Goal: Task Accomplishment & Management: Complete application form

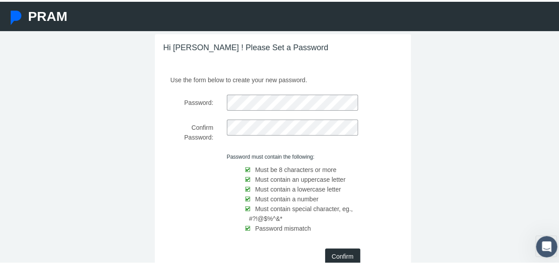
scroll to position [24, 0]
click at [331, 254] on input "Confirm" at bounding box center [342, 254] width 35 height 16
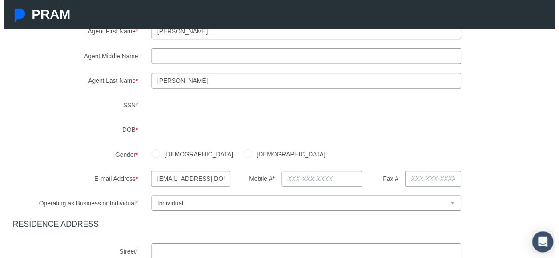
scroll to position [122, 0]
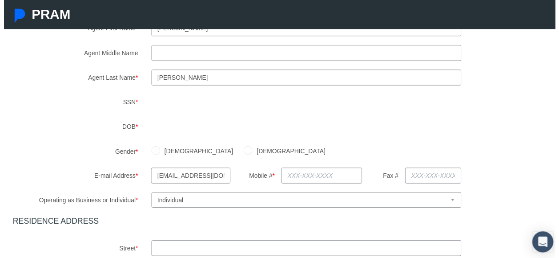
click at [243, 150] on input "[DEMOGRAPHIC_DATA]" at bounding box center [247, 151] width 9 height 9
radio input "true"
click at [286, 174] on input "text" at bounding box center [322, 177] width 82 height 16
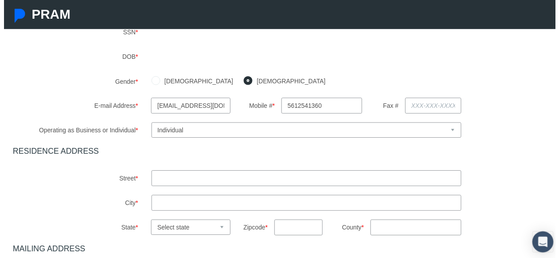
scroll to position [195, 0]
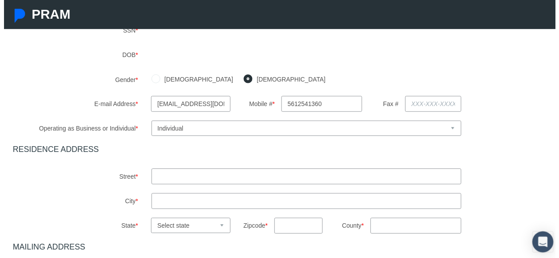
type input "[PHONE_NUMBER]"
click at [206, 173] on input "text" at bounding box center [306, 178] width 314 height 16
type input "10900 TOWN CIR"
type input "Wellington FL 33414"
select select "FL"
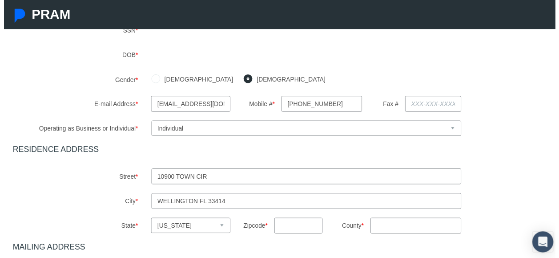
type input "33414"
type input "FL"
type input "10900 TOWN CIR APT102"
click at [222, 204] on input "Wellington FL 33414" at bounding box center [306, 203] width 314 height 16
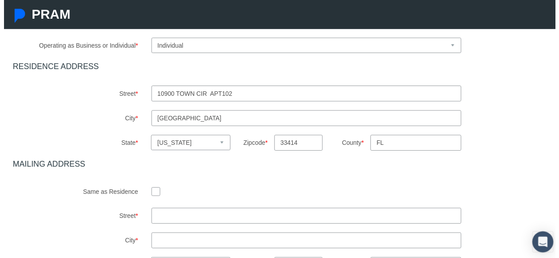
scroll to position [279, 0]
type input "[GEOGRAPHIC_DATA]"
click at [153, 192] on input "checkbox" at bounding box center [153, 192] width 9 height 9
checkbox input "true"
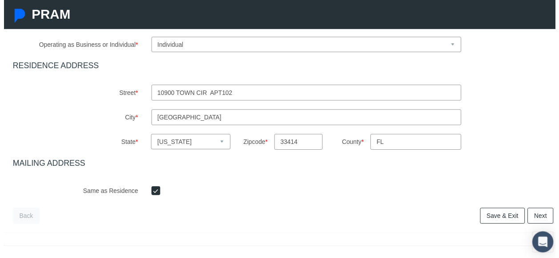
click at [536, 219] on link "Next" at bounding box center [544, 218] width 26 height 16
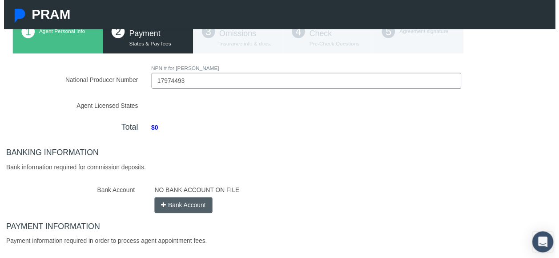
scroll to position [79, 0]
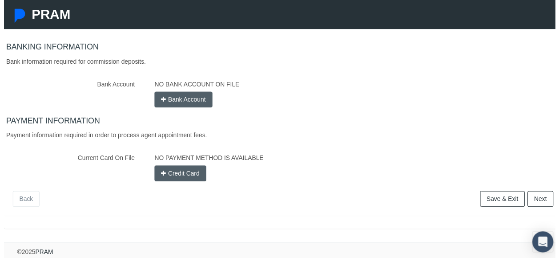
type input "17974493"
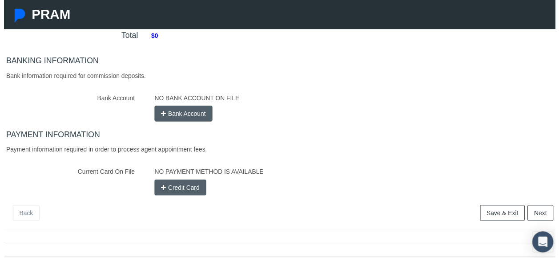
scroll to position [204, 0]
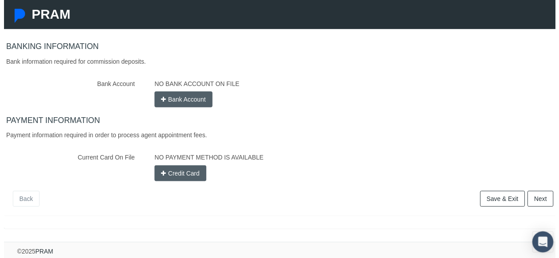
click at [532, 202] on link "Next" at bounding box center [544, 201] width 26 height 16
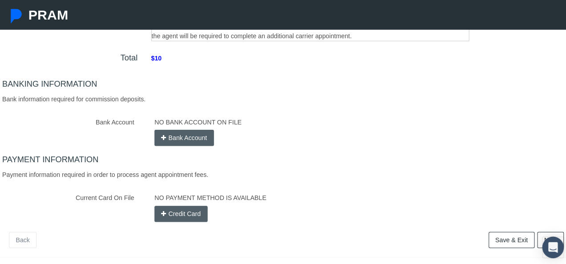
scroll to position [280, 0]
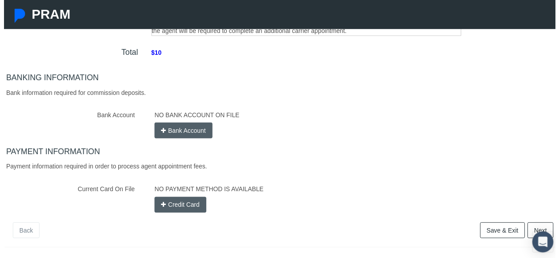
click at [167, 131] on button "Bank Account" at bounding box center [182, 132] width 59 height 16
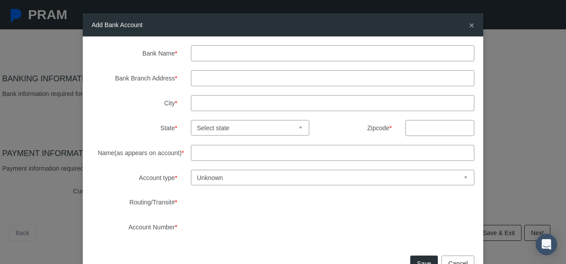
click at [205, 55] on input "Bank Name *" at bounding box center [333, 53] width 284 height 16
type input "Bank Of america"
click at [193, 77] on input "Bank Branch Address *" at bounding box center [333, 78] width 284 height 16
type input "W"
click at [200, 101] on input "City *" at bounding box center [333, 103] width 284 height 16
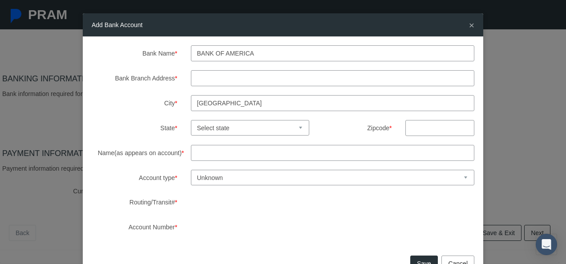
type input "[GEOGRAPHIC_DATA]"
click at [197, 78] on input "Bank Branch Address *" at bounding box center [333, 78] width 284 height 16
type input "[STREET_ADDRESS]"
click at [288, 129] on select "Select state [US_STATE] [US_STATE] [US_STATE] [US_STATE] [US_STATE] [US_STATE] …" at bounding box center [250, 128] width 119 height 16
select select "FL"
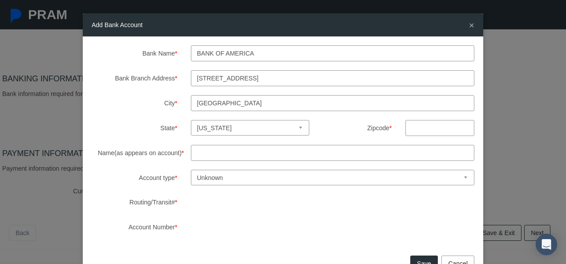
click at [191, 120] on select "Select state [US_STATE] [US_STATE] [US_STATE] [US_STATE] [US_STATE] [US_STATE] …" at bounding box center [250, 128] width 119 height 16
click at [420, 129] on input "text" at bounding box center [439, 128] width 69 height 16
type input "33414"
click at [268, 150] on input "Name(as appears on account) *" at bounding box center [333, 153] width 284 height 16
type input "[PERSON_NAME]"
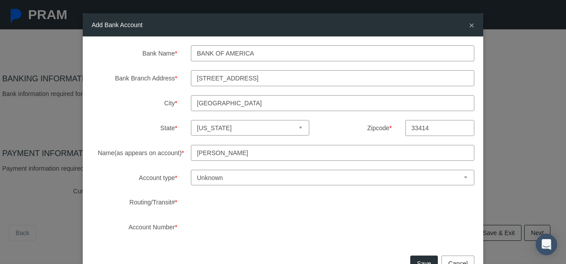
click at [459, 179] on select "Unknown Checking Savings" at bounding box center [333, 178] width 284 height 16
select select "1"
click at [191, 170] on select "Unknown Checking Savings" at bounding box center [333, 178] width 284 height 16
click at [416, 257] on button "Save" at bounding box center [424, 264] width 28 height 16
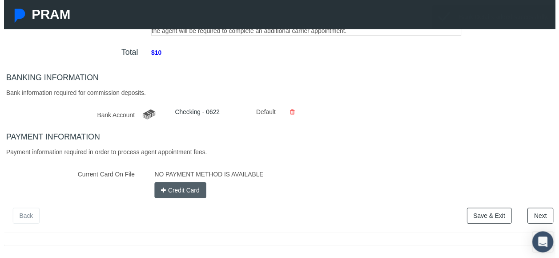
click at [168, 195] on button "Credit Card" at bounding box center [179, 193] width 52 height 16
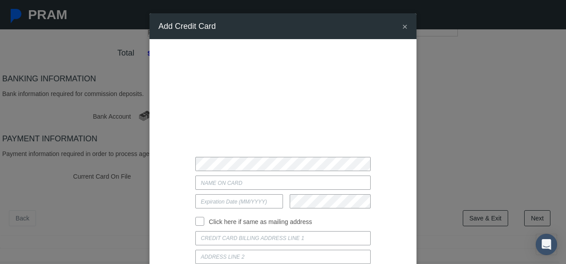
click at [242, 179] on input "Current Card On File" at bounding box center [282, 183] width 175 height 14
type input "[PERSON_NAME]"
click at [233, 203] on input "text" at bounding box center [239, 201] width 88 height 14
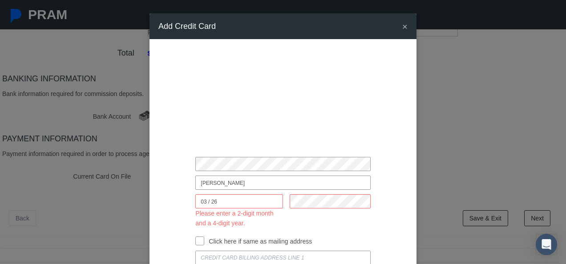
click at [293, 222] on div at bounding box center [327, 211] width 88 height 34
click at [206, 201] on input "03 / 26" at bounding box center [239, 201] width 88 height 14
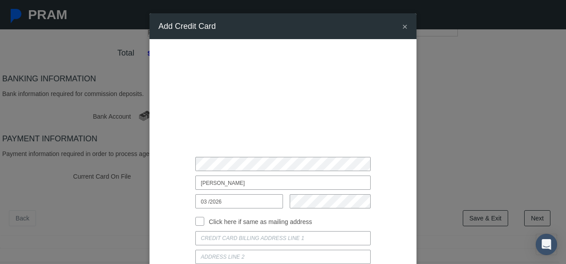
type input "03 /2026"
click at [198, 222] on input "Click here if same as mailing address" at bounding box center [199, 220] width 9 height 9
checkbox input "true"
type input "10900 TOWN CIR APT102"
type input "[GEOGRAPHIC_DATA]"
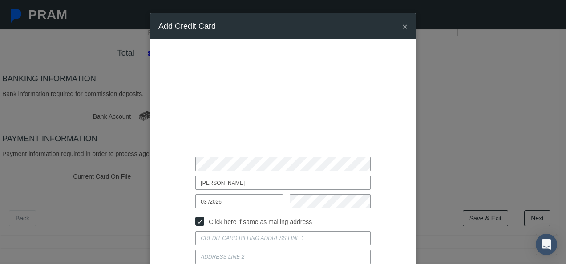
select select "FL"
type input "33414"
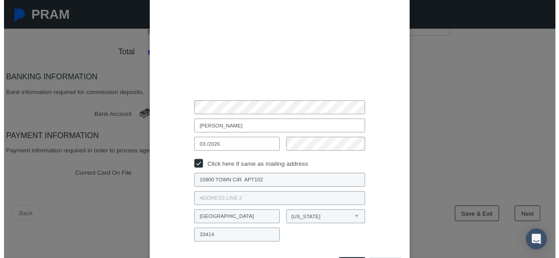
scroll to position [91, 0]
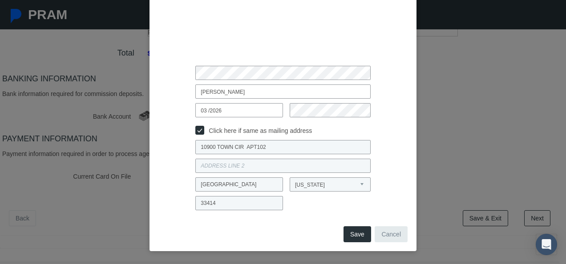
click at [354, 237] on button "Save" at bounding box center [357, 234] width 28 height 16
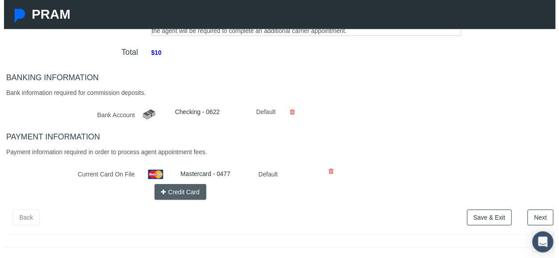
click at [534, 221] on link "Next" at bounding box center [544, 220] width 26 height 16
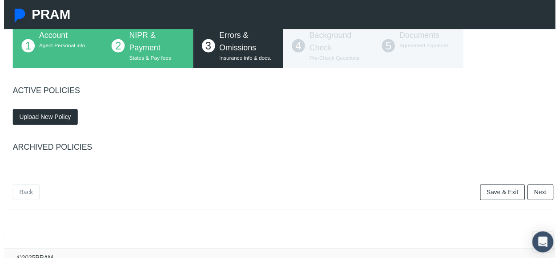
scroll to position [66, 0]
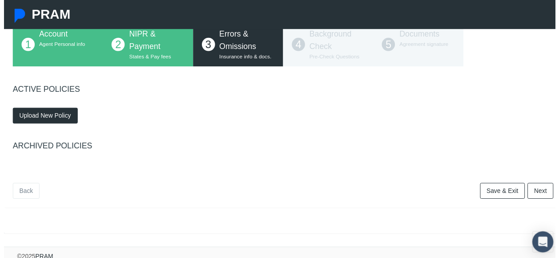
click at [42, 121] on button "Upload New Policy" at bounding box center [42, 117] width 66 height 16
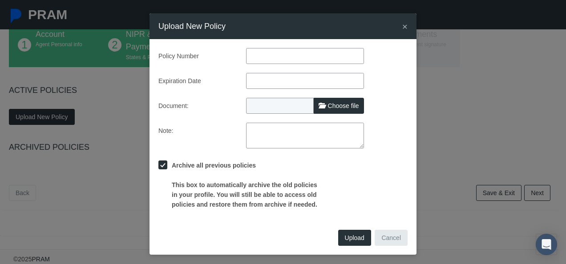
click at [257, 59] on input "text" at bounding box center [305, 56] width 118 height 16
type input "596427449"
click at [268, 80] on input "text" at bounding box center [305, 81] width 118 height 16
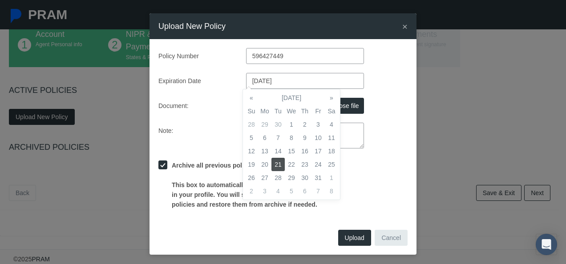
type input "[DATE]"
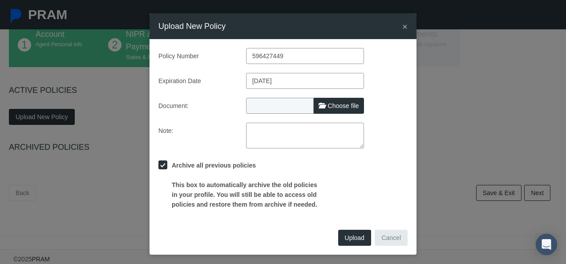
click at [369, 157] on div "Policy Number 596427449 Expiration Date [DATE] Document: Choose file Note:" at bounding box center [282, 128] width 249 height 161
click at [333, 107] on span "Choose file" at bounding box center [343, 105] width 31 height 7
click at [333, 107] on input "Choose file" at bounding box center [305, 104] width 118 height 12
click at [333, 106] on span "Choose file" at bounding box center [343, 105] width 31 height 7
click at [333, 106] on input "Choose file" at bounding box center [305, 104] width 118 height 12
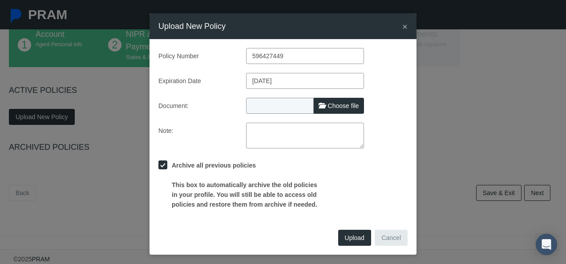
type input "C:\fakepath\NapaE&O-Insurance.pdf"
type input "NapaE&O-Insurance.pdf"
click at [348, 237] on span "Upload" at bounding box center [355, 237] width 20 height 7
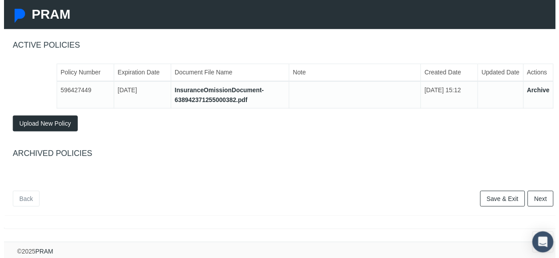
scroll to position [116, 0]
click at [534, 193] on link "Next" at bounding box center [544, 201] width 26 height 16
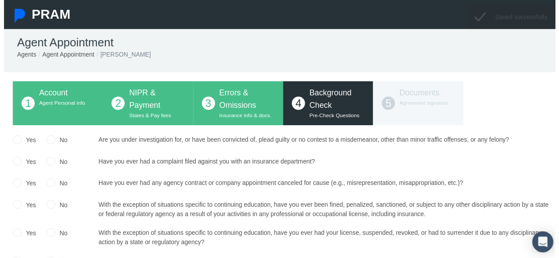
scroll to position [22, 0]
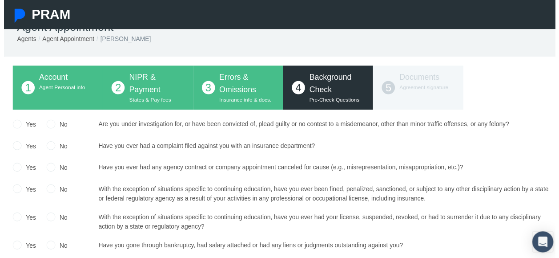
click at [50, 124] on input "No" at bounding box center [47, 125] width 9 height 9
radio input "true"
click at [49, 149] on input "No" at bounding box center [47, 146] width 9 height 9
radio input "true"
click at [47, 168] on input "No" at bounding box center [47, 168] width 9 height 9
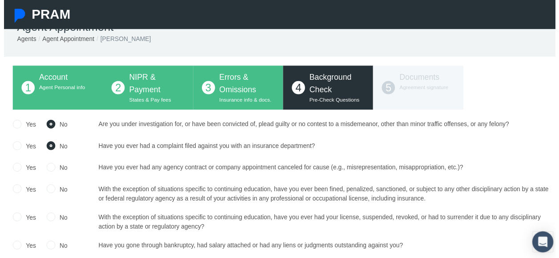
radio input "true"
click at [47, 190] on input "No" at bounding box center [47, 190] width 9 height 9
radio input "true"
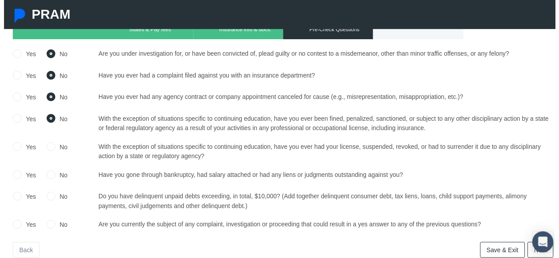
scroll to position [115, 0]
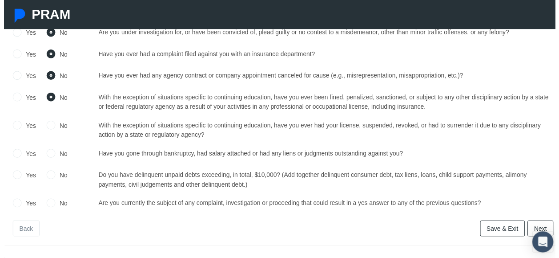
click at [47, 124] on input "No" at bounding box center [47, 126] width 9 height 9
radio input "true"
click at [46, 155] on input "No" at bounding box center [47, 154] width 9 height 9
radio input "true"
click at [13, 155] on input "Yes" at bounding box center [13, 154] width 9 height 9
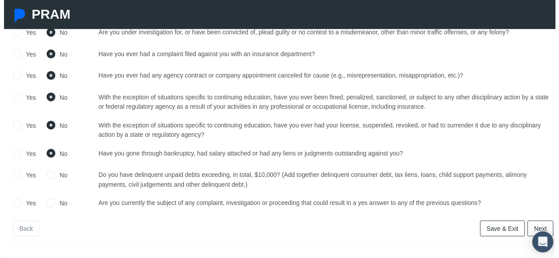
radio input "true"
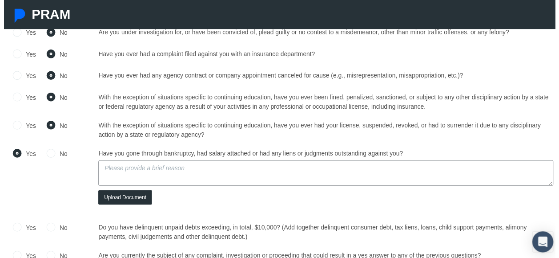
click at [51, 155] on input "No" at bounding box center [47, 154] width 9 height 9
radio input "true"
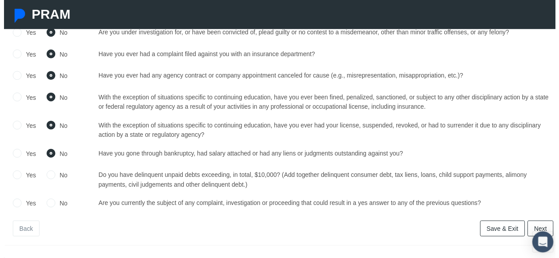
click at [48, 173] on input "No" at bounding box center [47, 176] width 9 height 9
radio input "true"
click at [46, 206] on input "No" at bounding box center [47, 205] width 9 height 9
radio input "true"
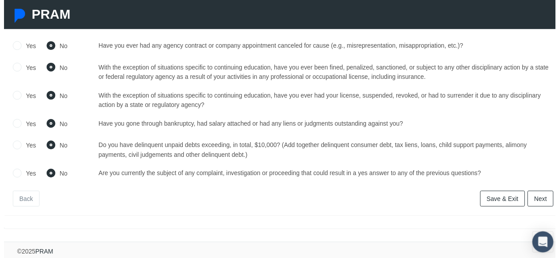
click at [531, 193] on link "Next" at bounding box center [544, 201] width 26 height 16
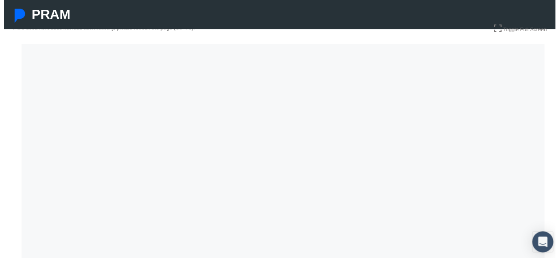
scroll to position [113, 0]
